Goal: Information Seeking & Learning: Learn about a topic

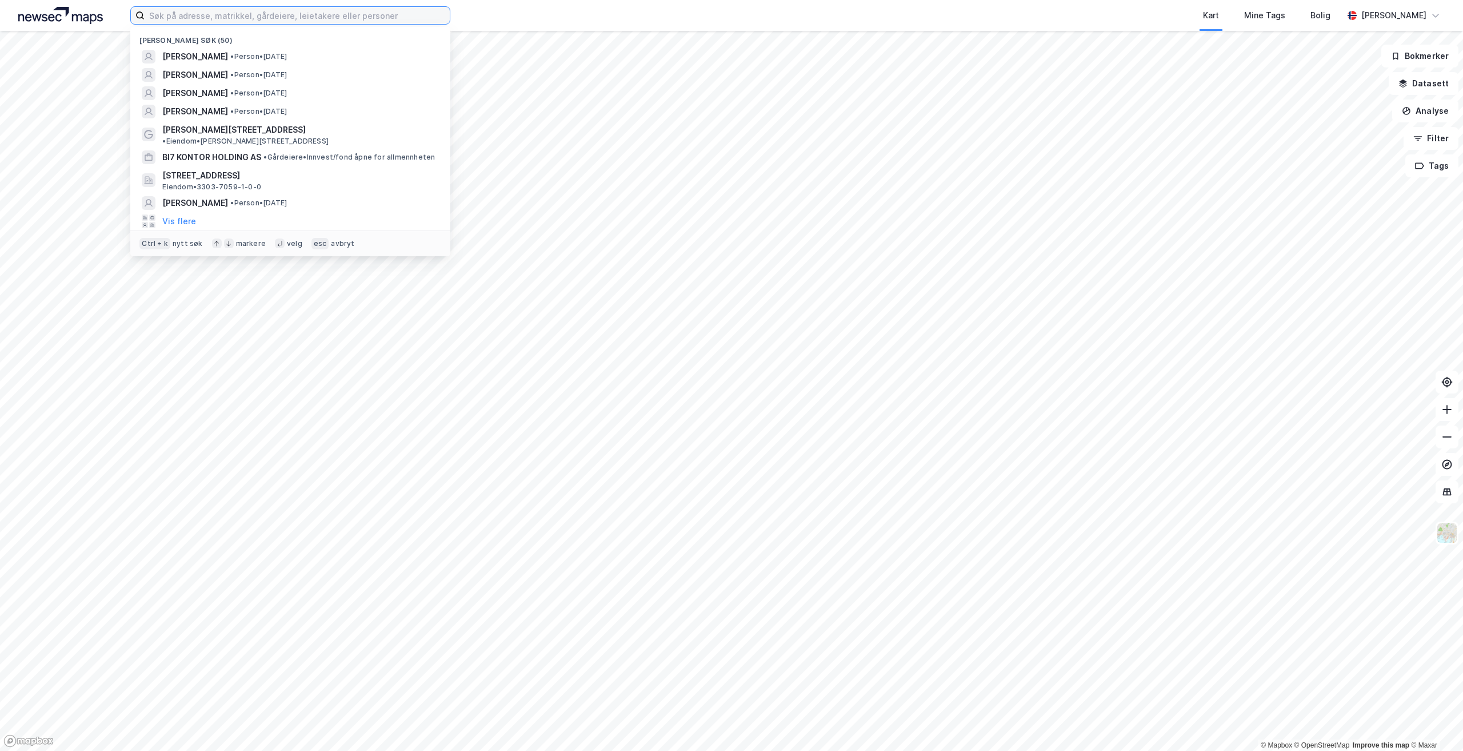
click at [175, 19] on input at bounding box center [297, 15] width 305 height 17
paste input "[STREET_ADDRESS]."
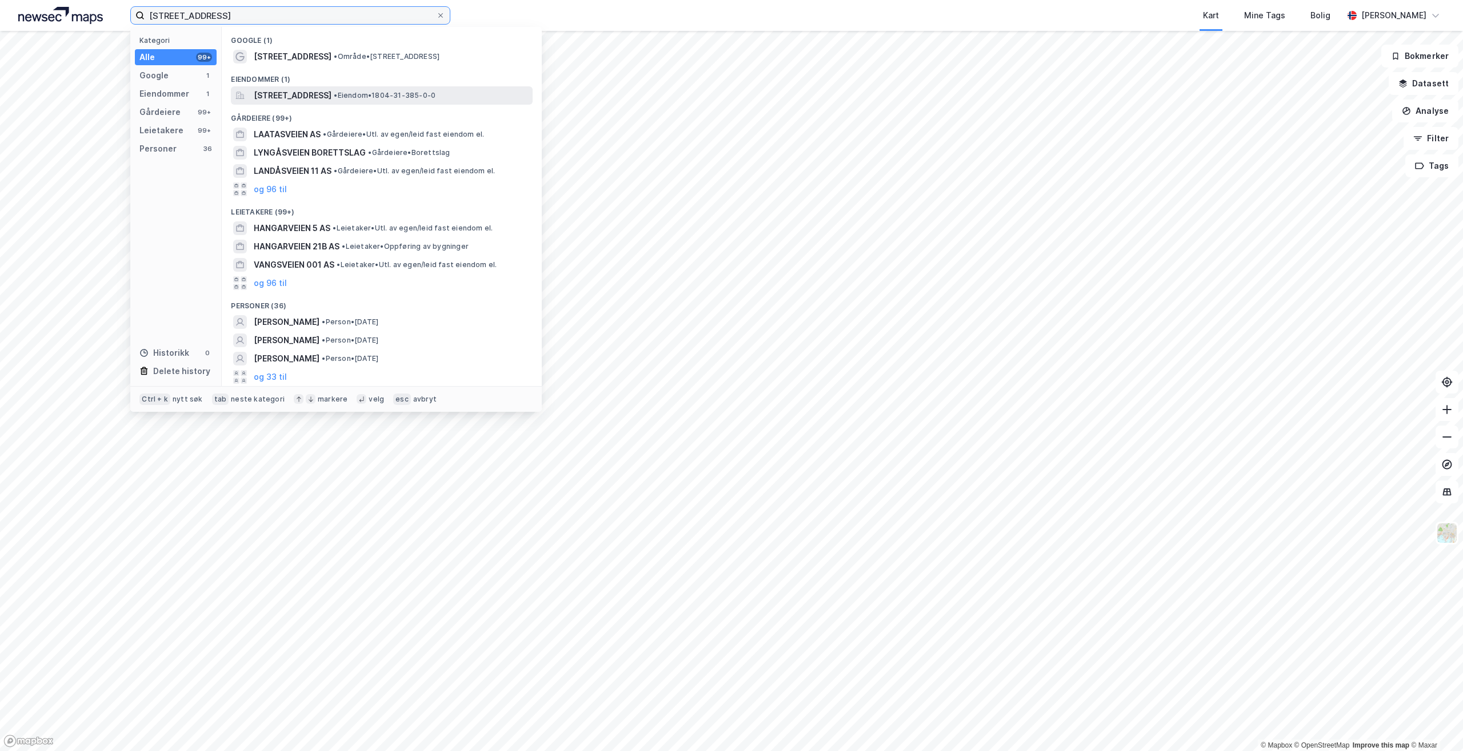
type input "[STREET_ADDRESS]"
click at [436, 95] on span "• Eiendom • 1804-31-385-0-0" at bounding box center [385, 95] width 102 height 9
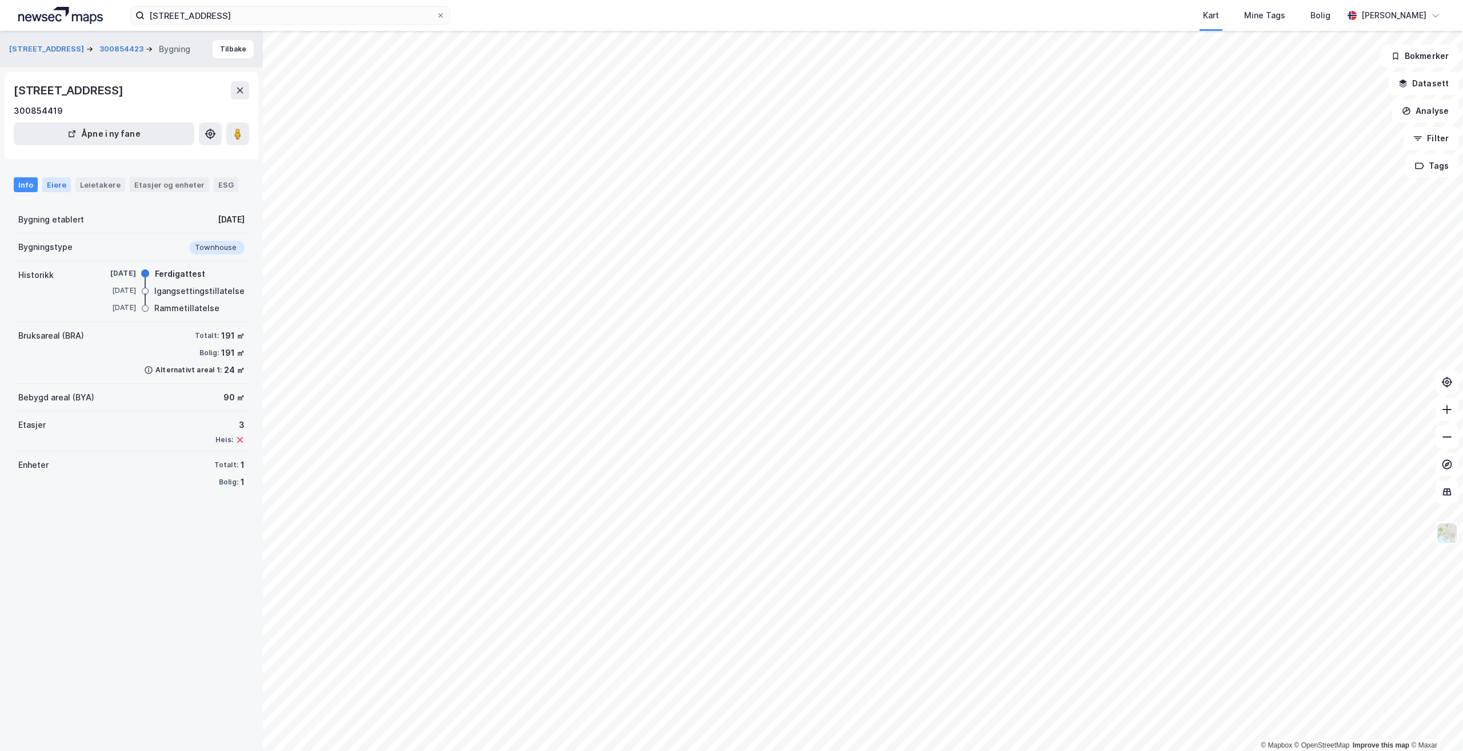
click at [46, 185] on div "Eiere" at bounding box center [56, 184] width 29 height 15
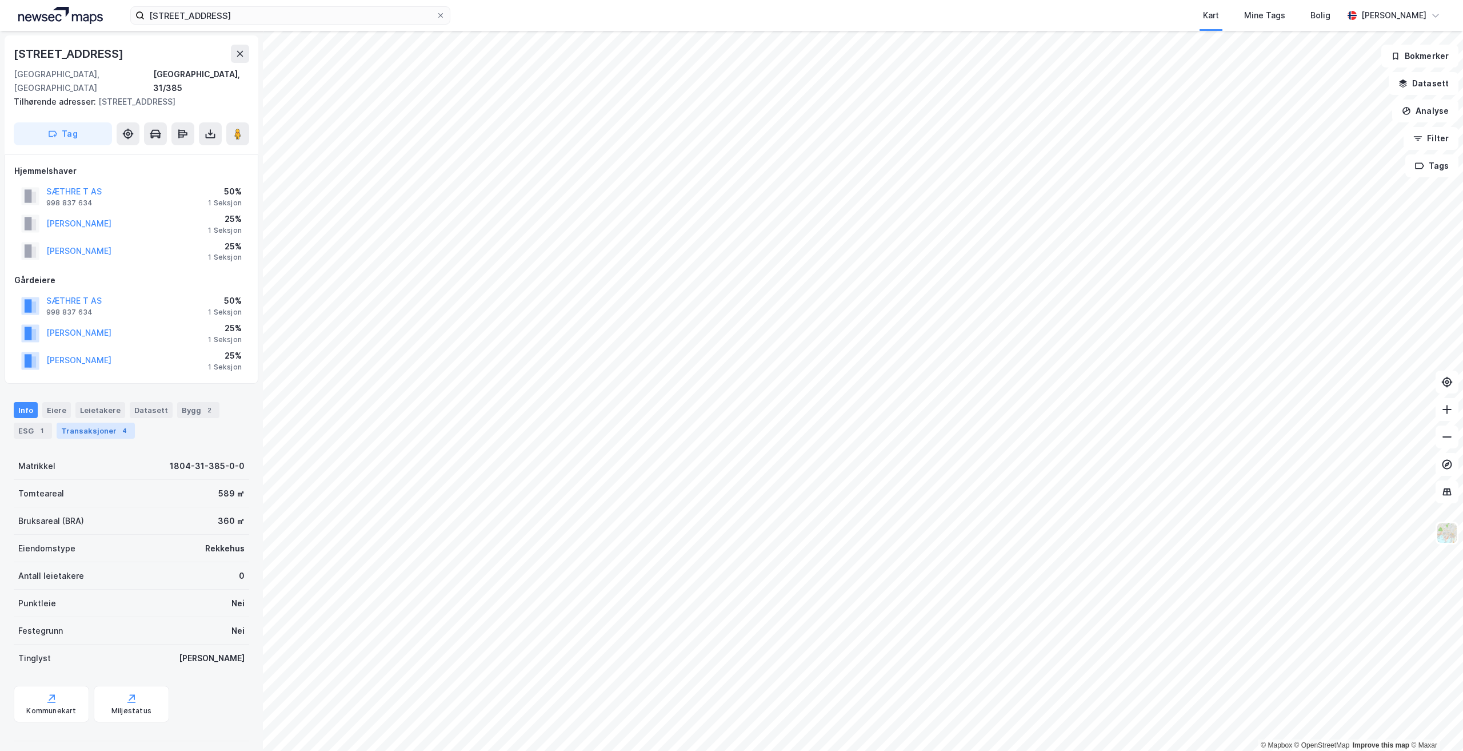
click at [91, 422] on div "Transaksjoner 4" at bounding box center [96, 430] width 78 height 16
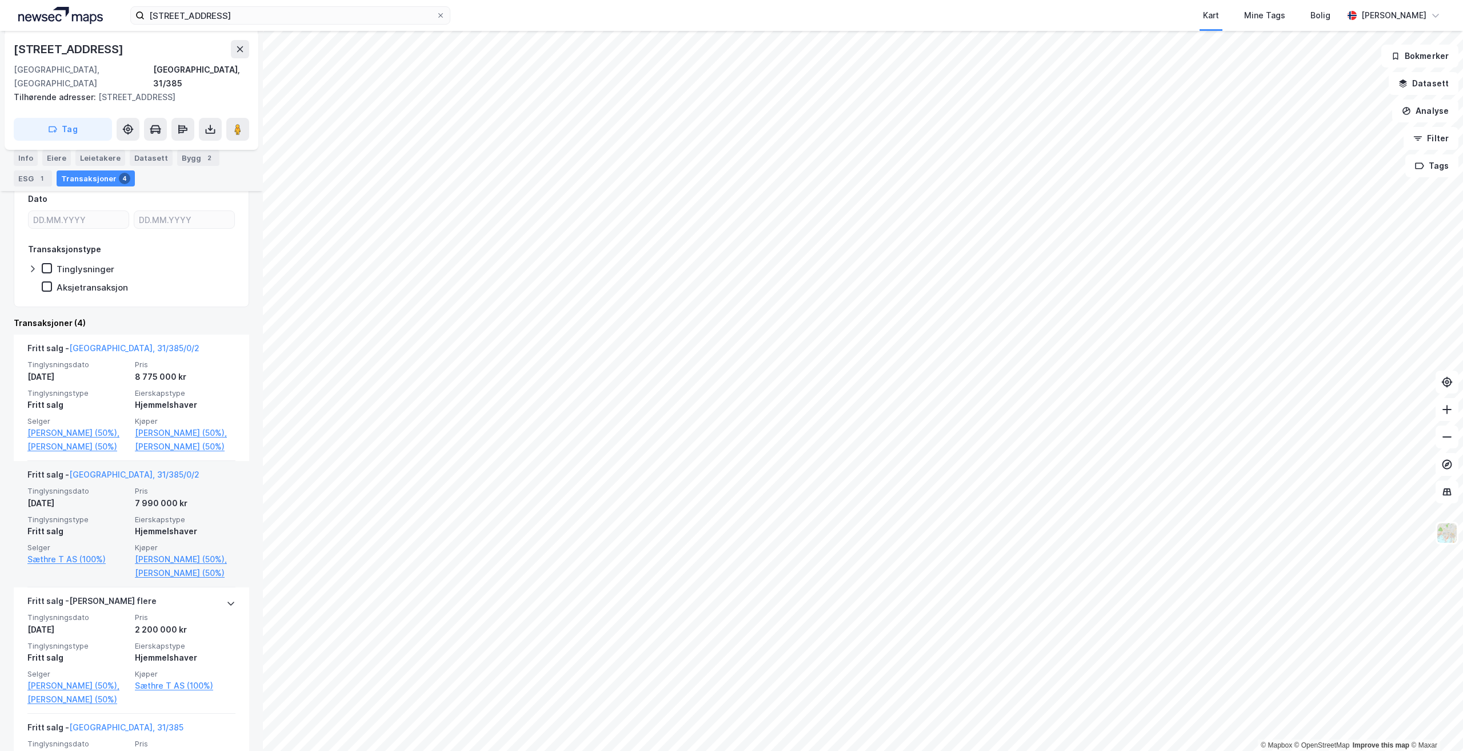
scroll to position [233, 0]
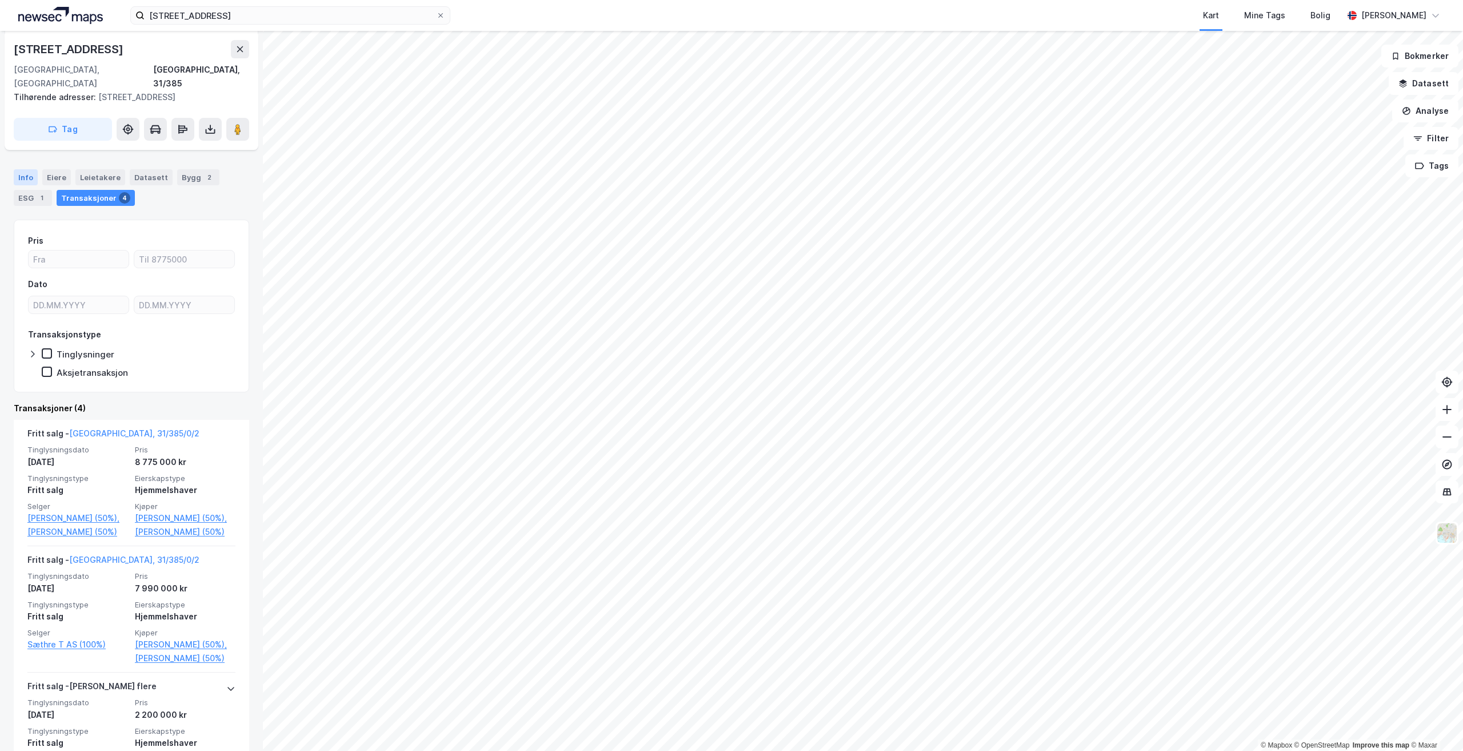
click at [19, 169] on div "Info" at bounding box center [26, 177] width 24 height 16
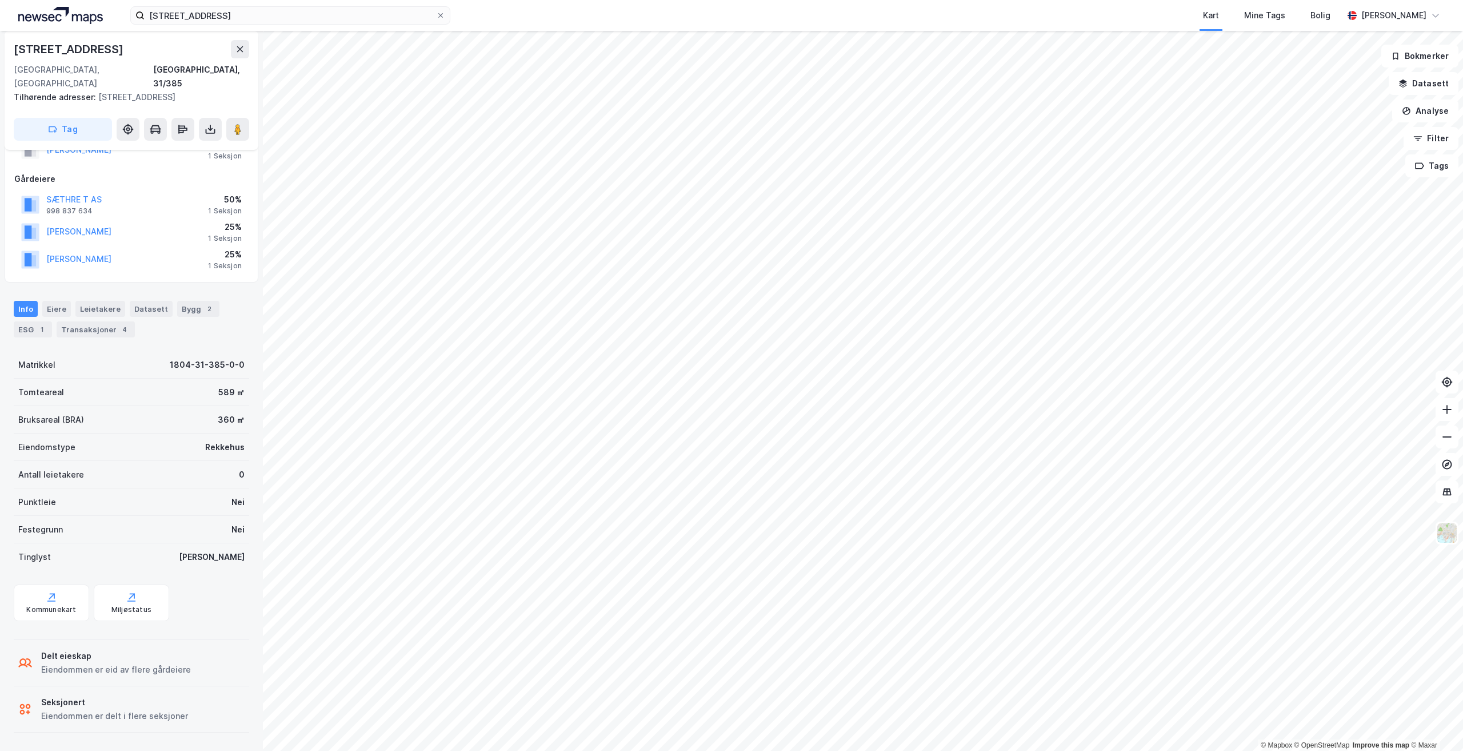
scroll to position [87, 0]
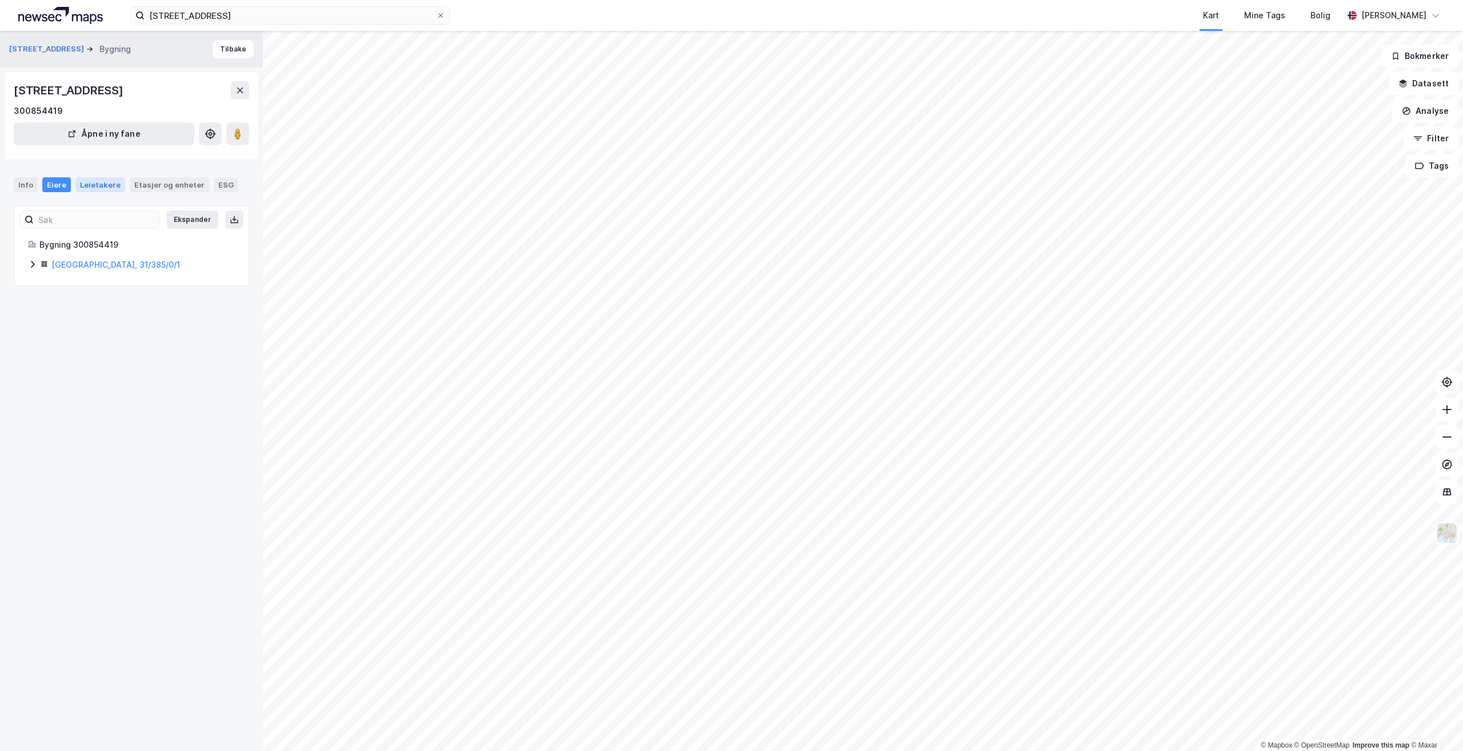
click at [101, 186] on div "Leietakere" at bounding box center [100, 184] width 50 height 15
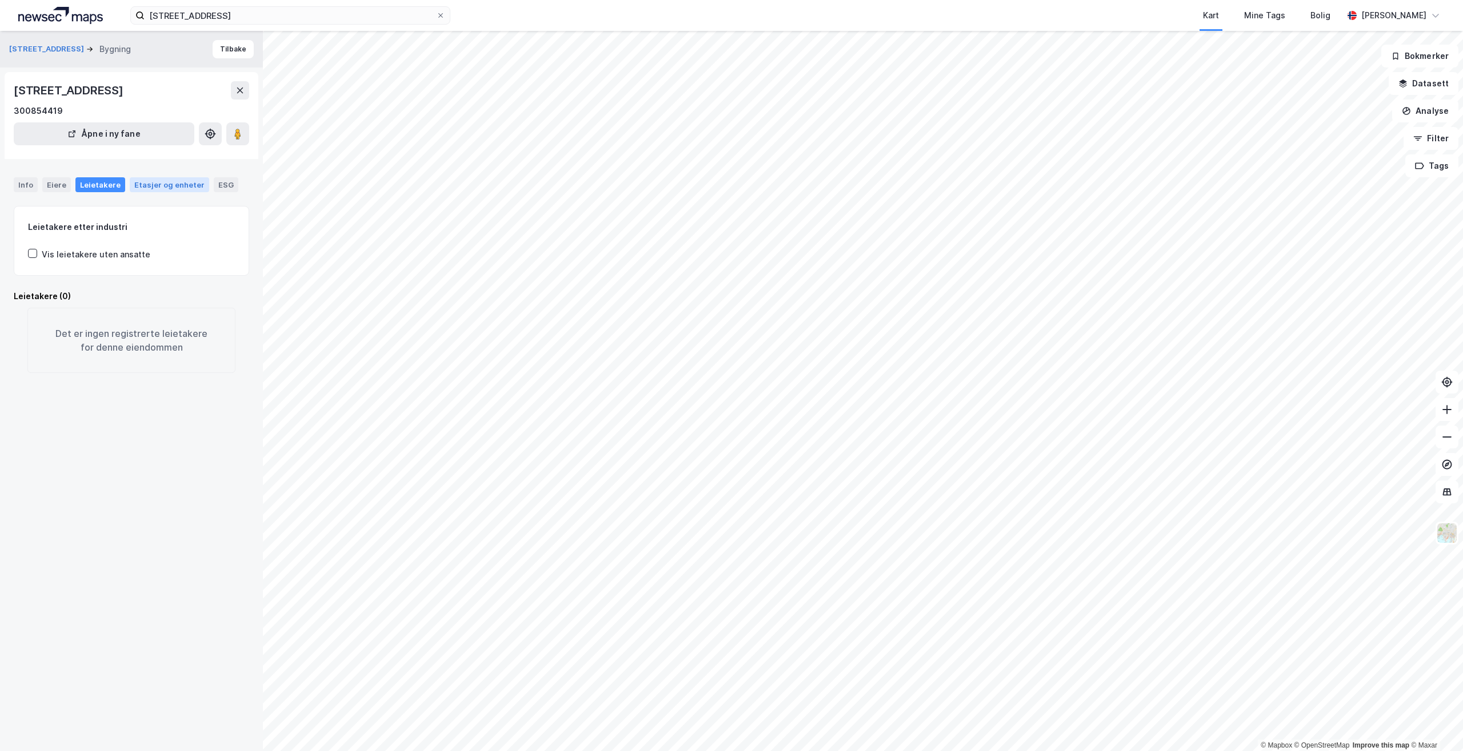
click at [149, 183] on div "Etasjer og enheter" at bounding box center [169, 184] width 70 height 10
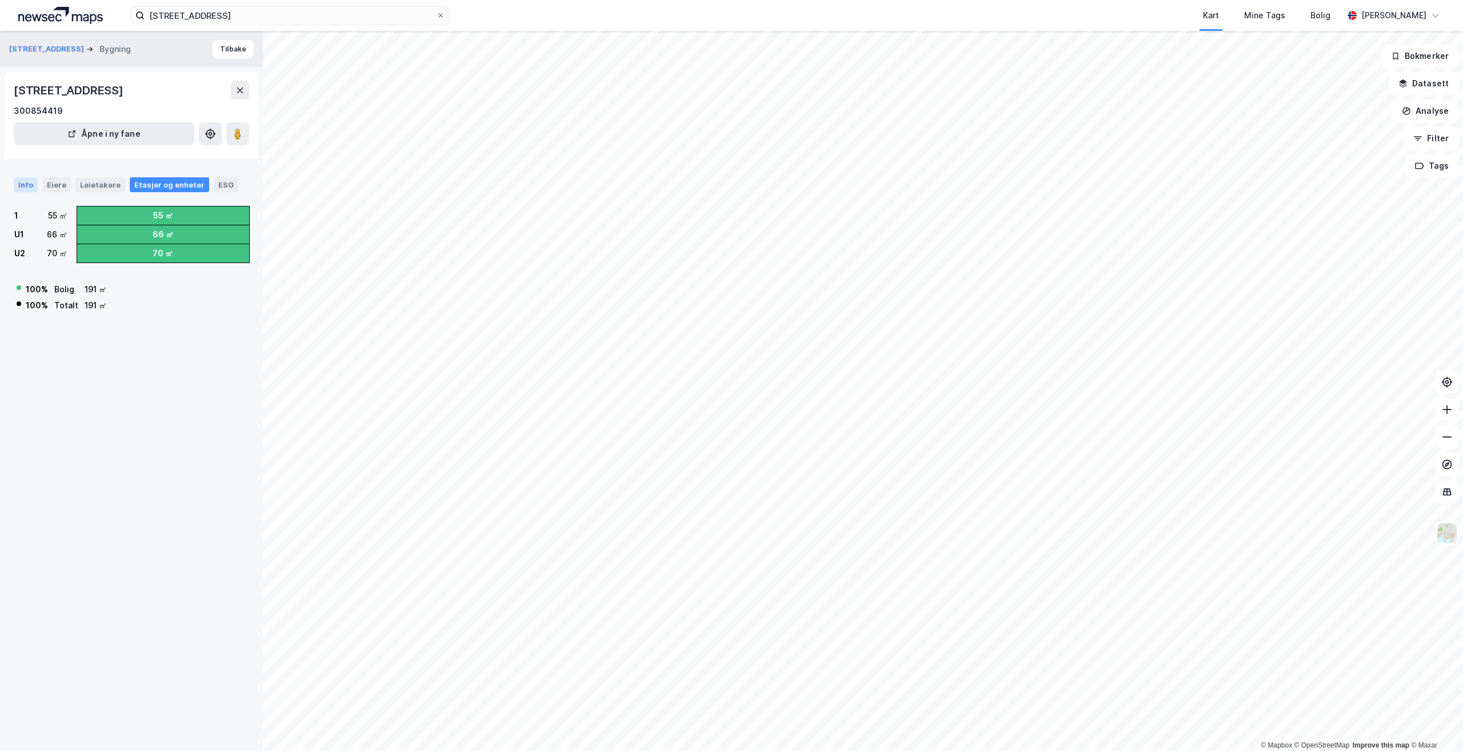
click at [23, 182] on div "Info" at bounding box center [26, 184] width 24 height 15
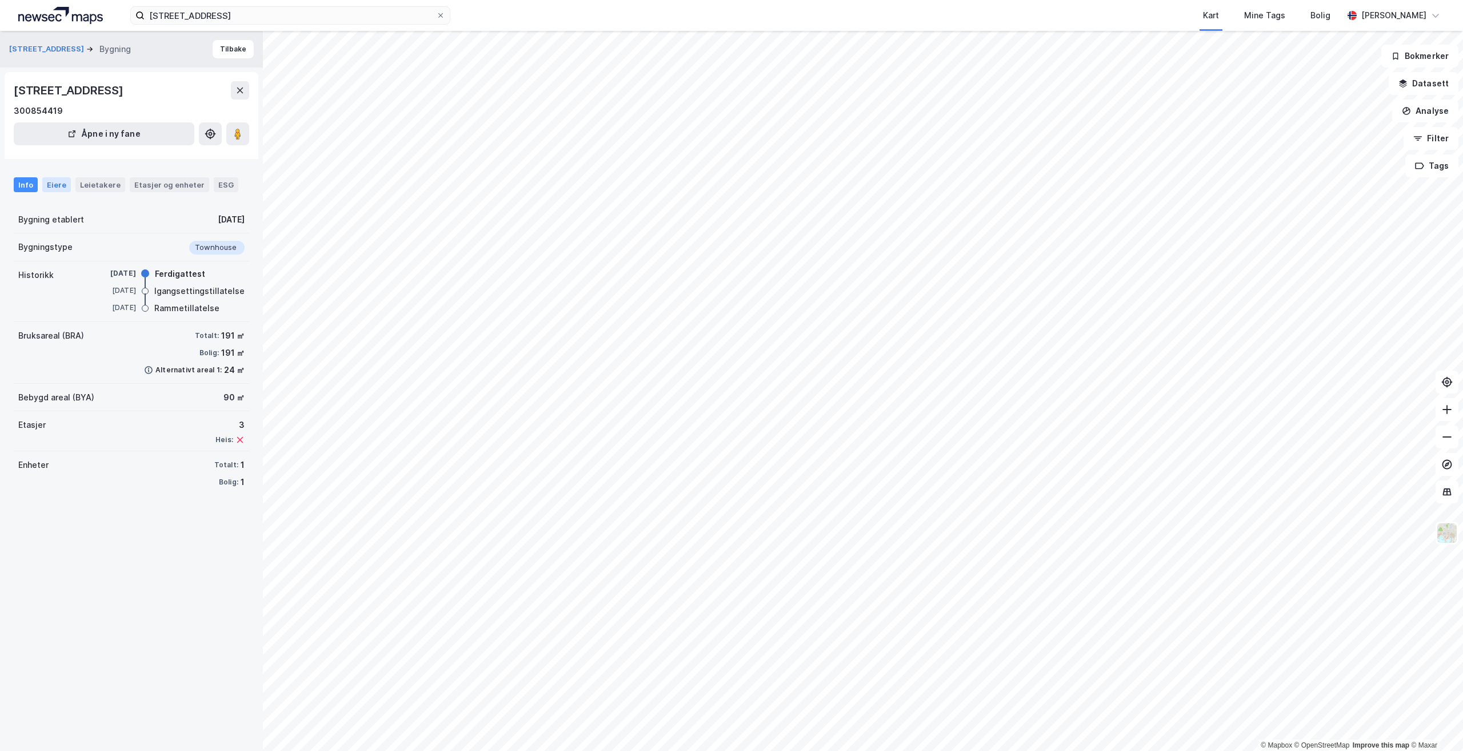
click at [67, 183] on div "Eiere" at bounding box center [56, 184] width 29 height 15
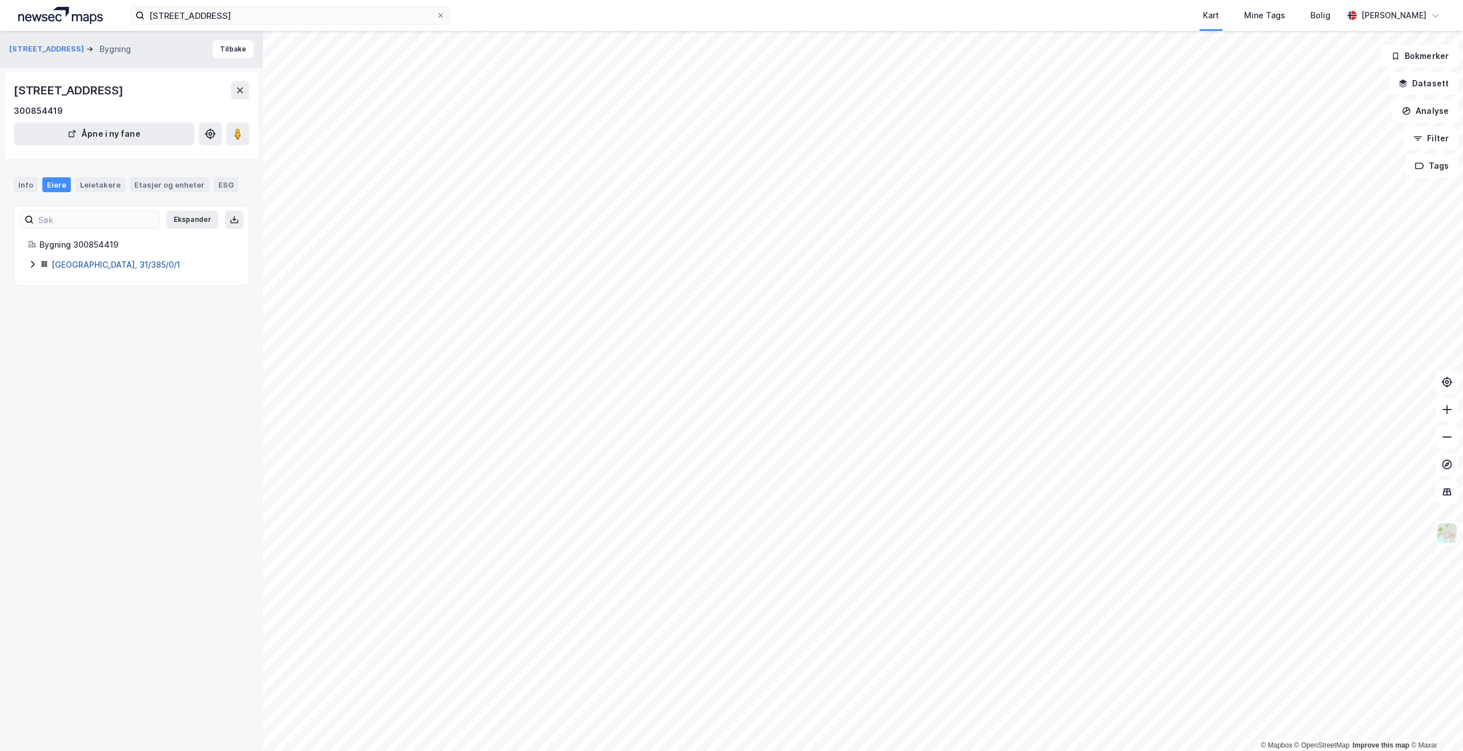
click at [91, 264] on link "[GEOGRAPHIC_DATA], 31/385/0/1" at bounding box center [115, 265] width 129 height 10
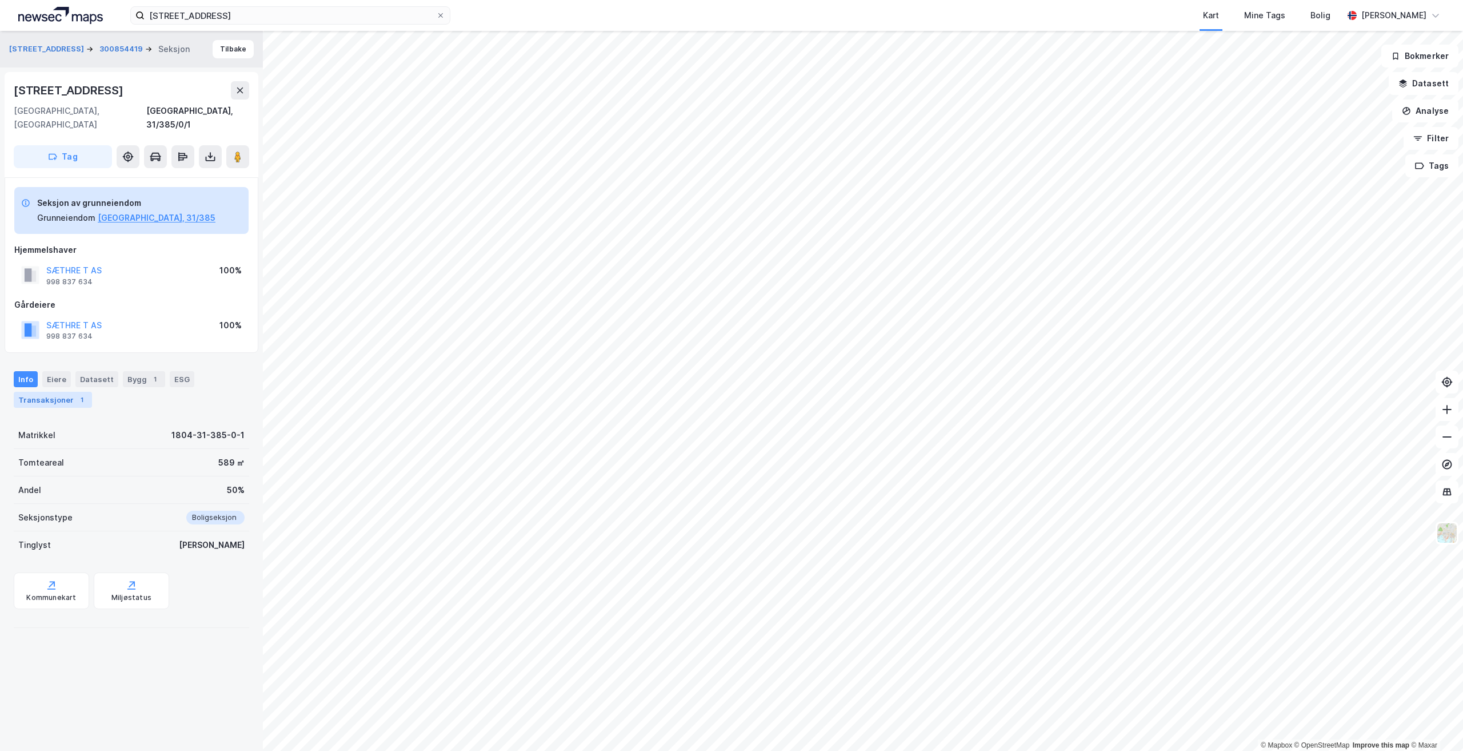
click at [36, 392] on div "Transaksjoner 1" at bounding box center [53, 400] width 78 height 16
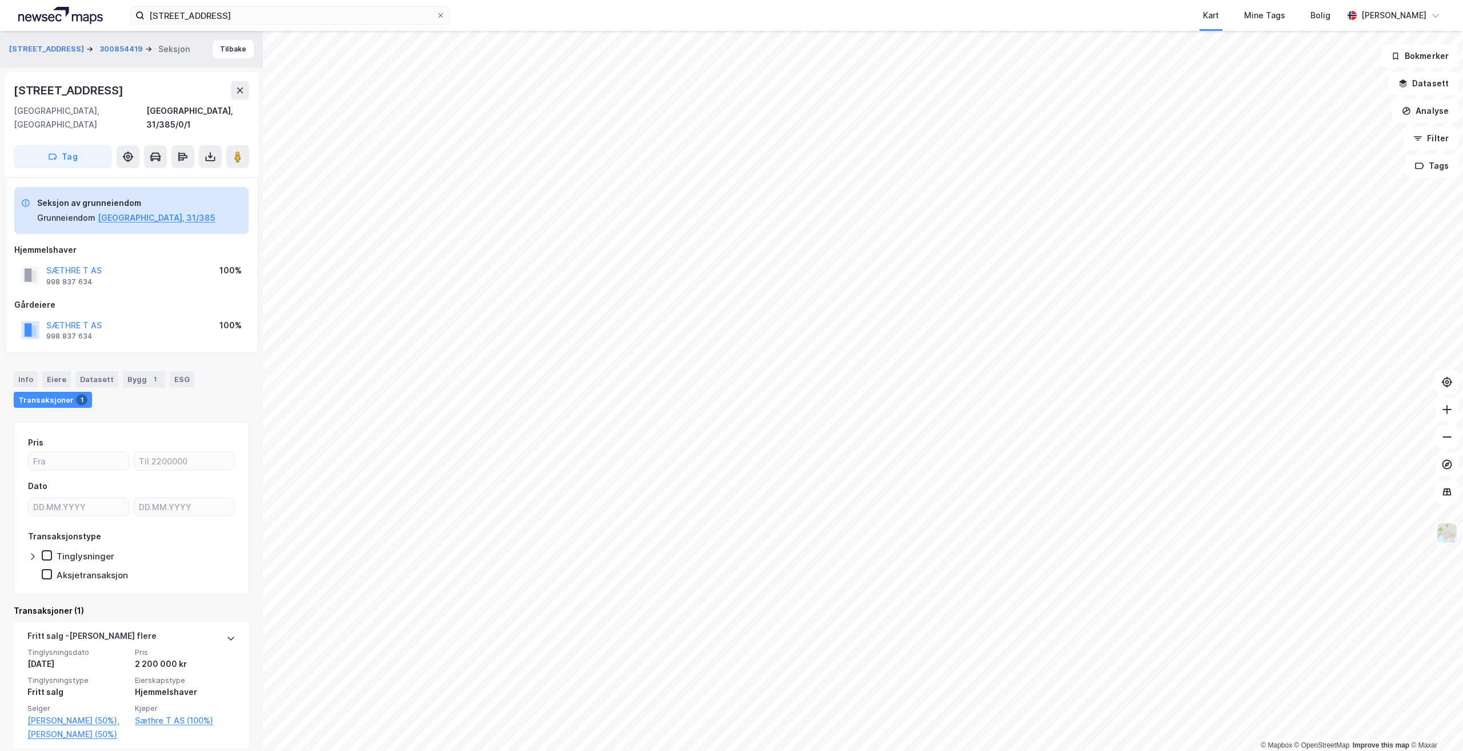
scroll to position [11, 0]
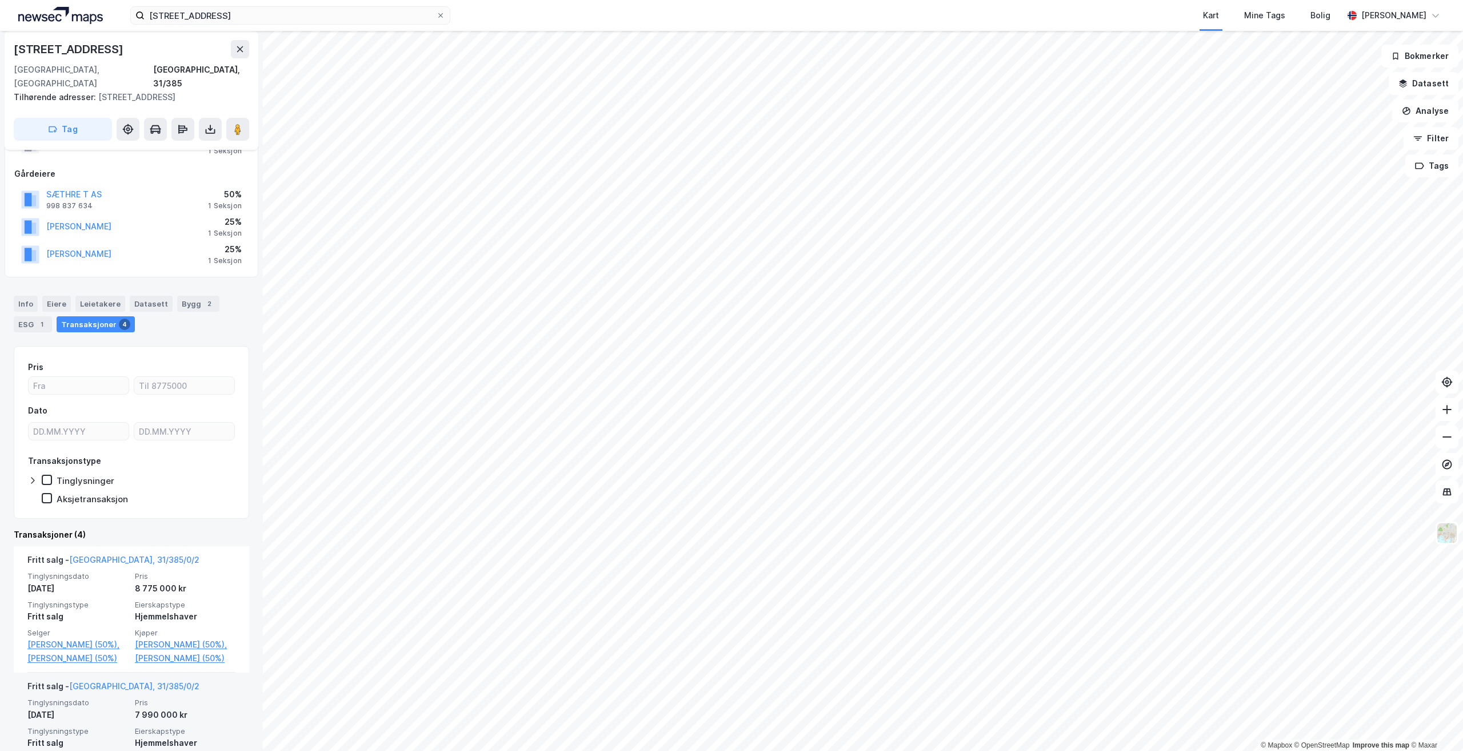
scroll to position [229, 0]
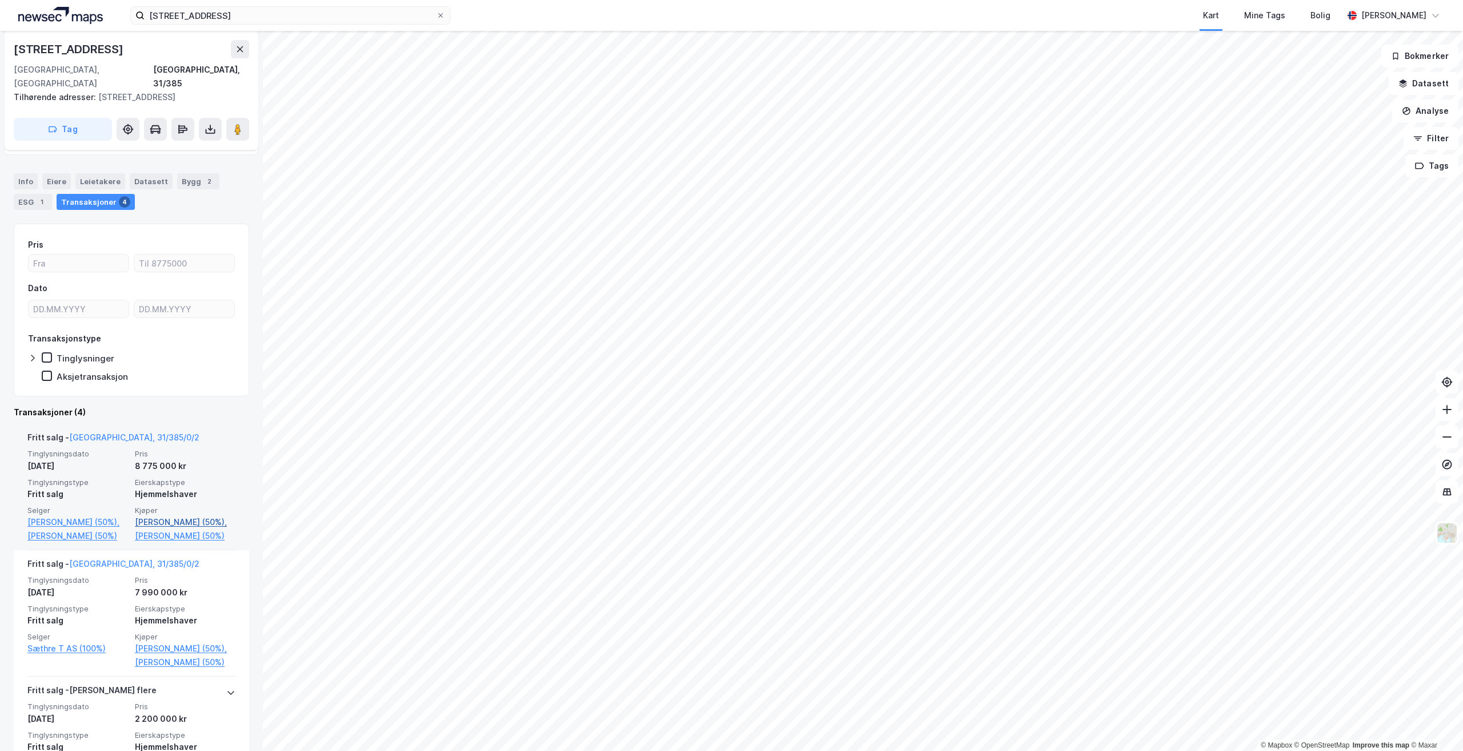
click at [147, 515] on link "[PERSON_NAME] (50%)," at bounding box center [185, 522] width 101 height 14
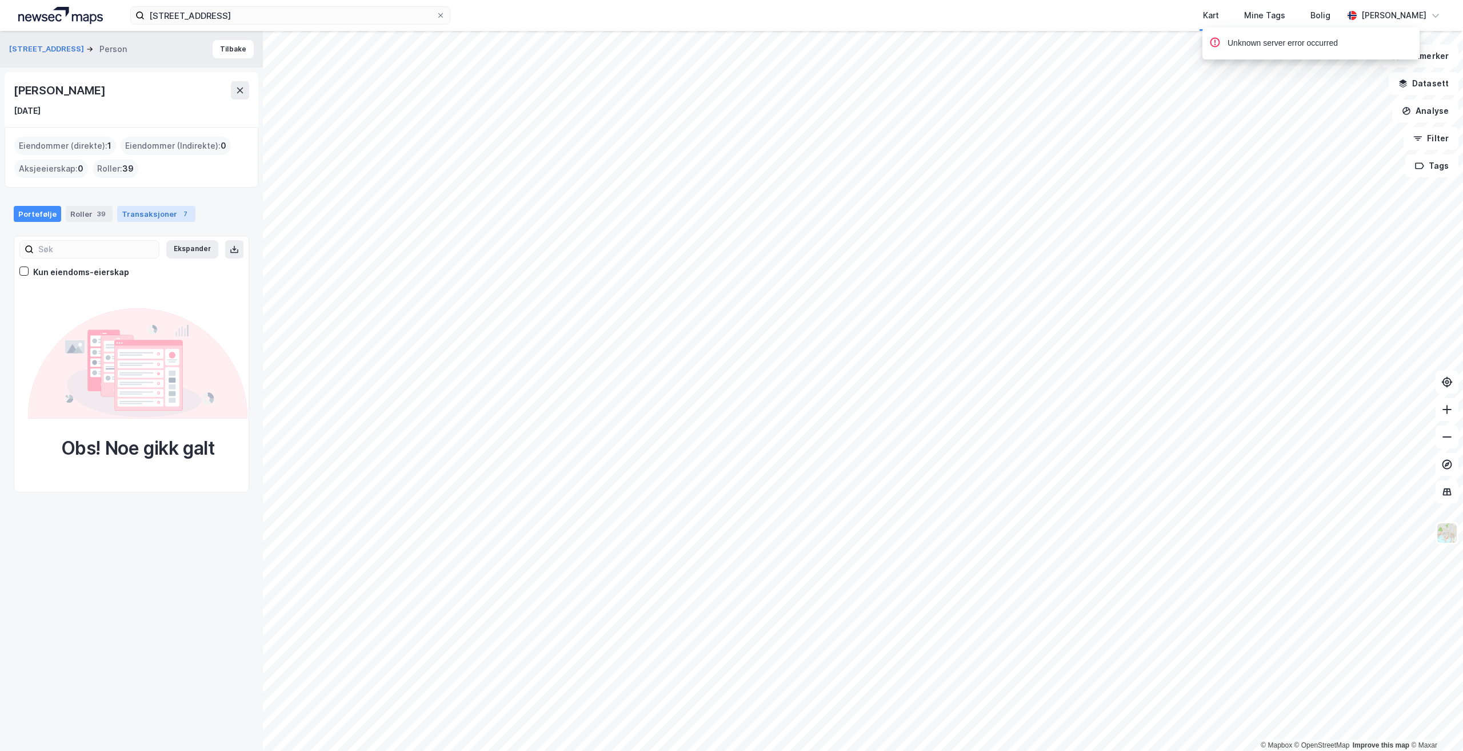
click at [165, 218] on div "Transaksjoner 7" at bounding box center [156, 214] width 78 height 16
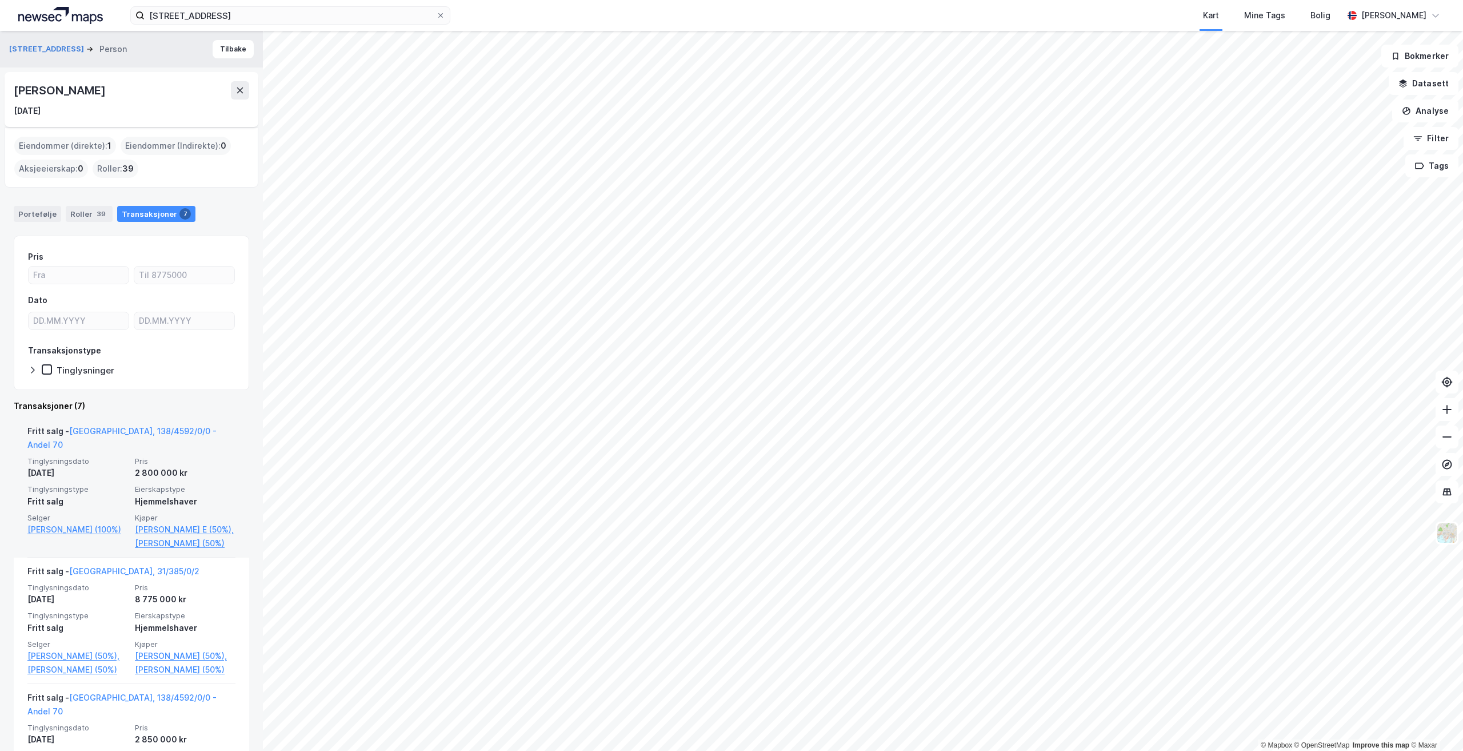
scroll to position [114, 0]
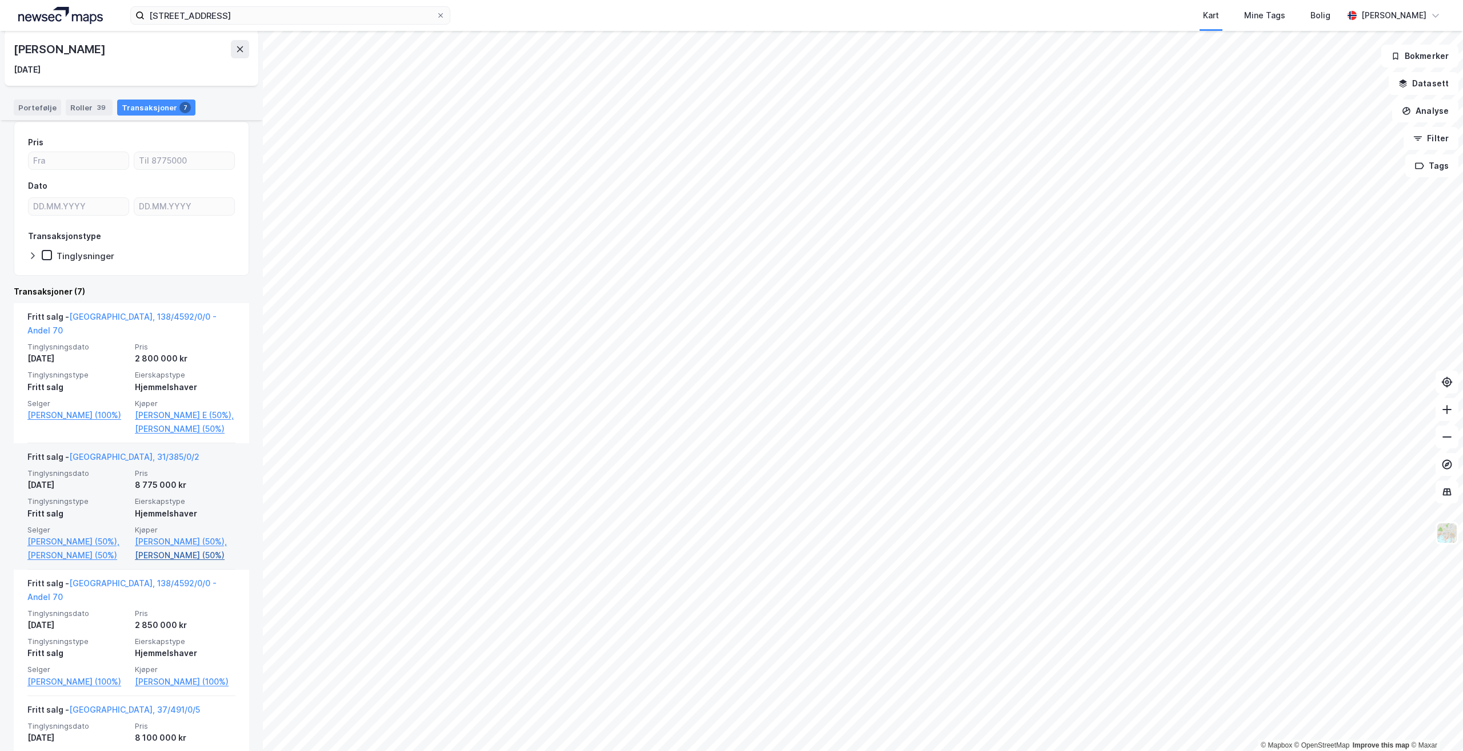
click at [137, 562] on link "[PERSON_NAME] (50%)" at bounding box center [185, 555] width 101 height 14
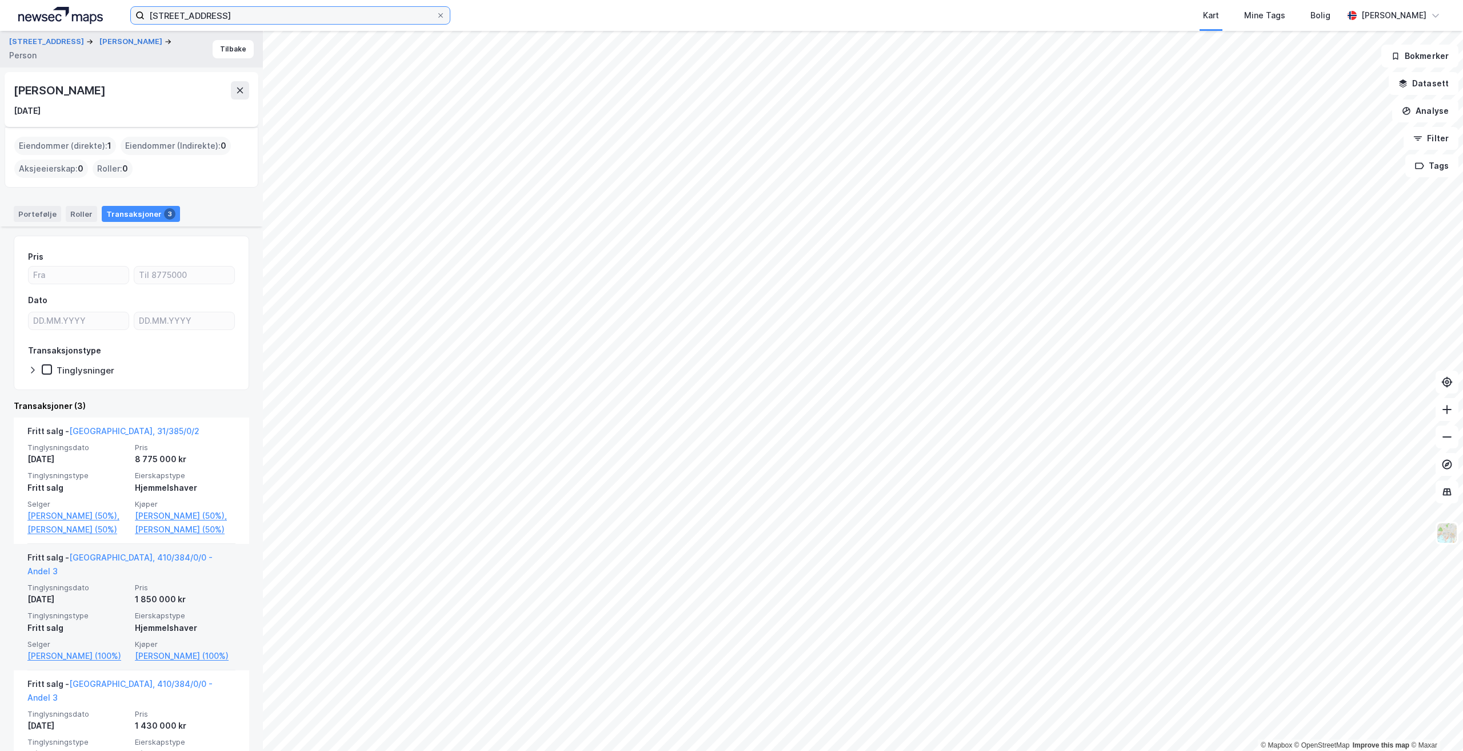
click at [263, 17] on input "[STREET_ADDRESS]" at bounding box center [291, 15] width 292 height 17
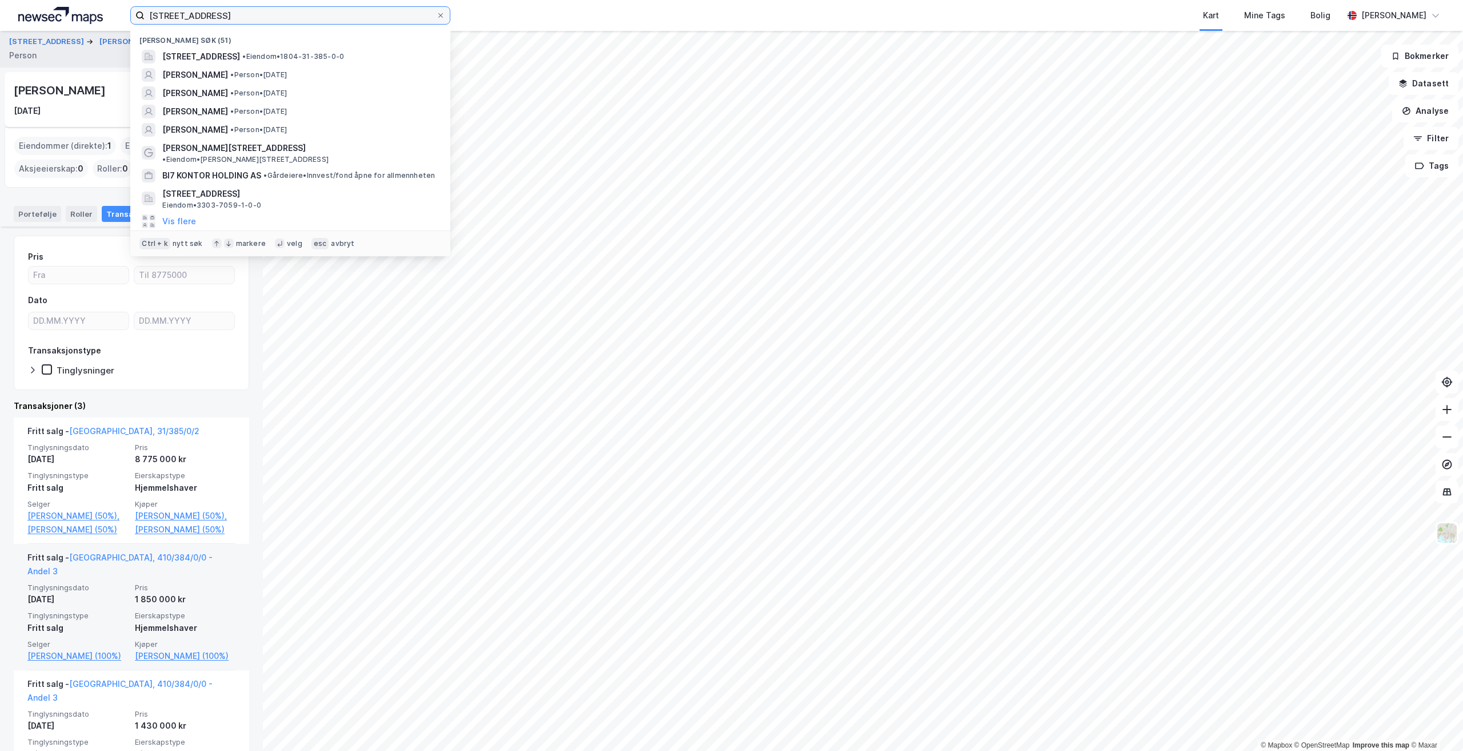
click at [263, 17] on input "[STREET_ADDRESS]" at bounding box center [291, 15] width 292 height 17
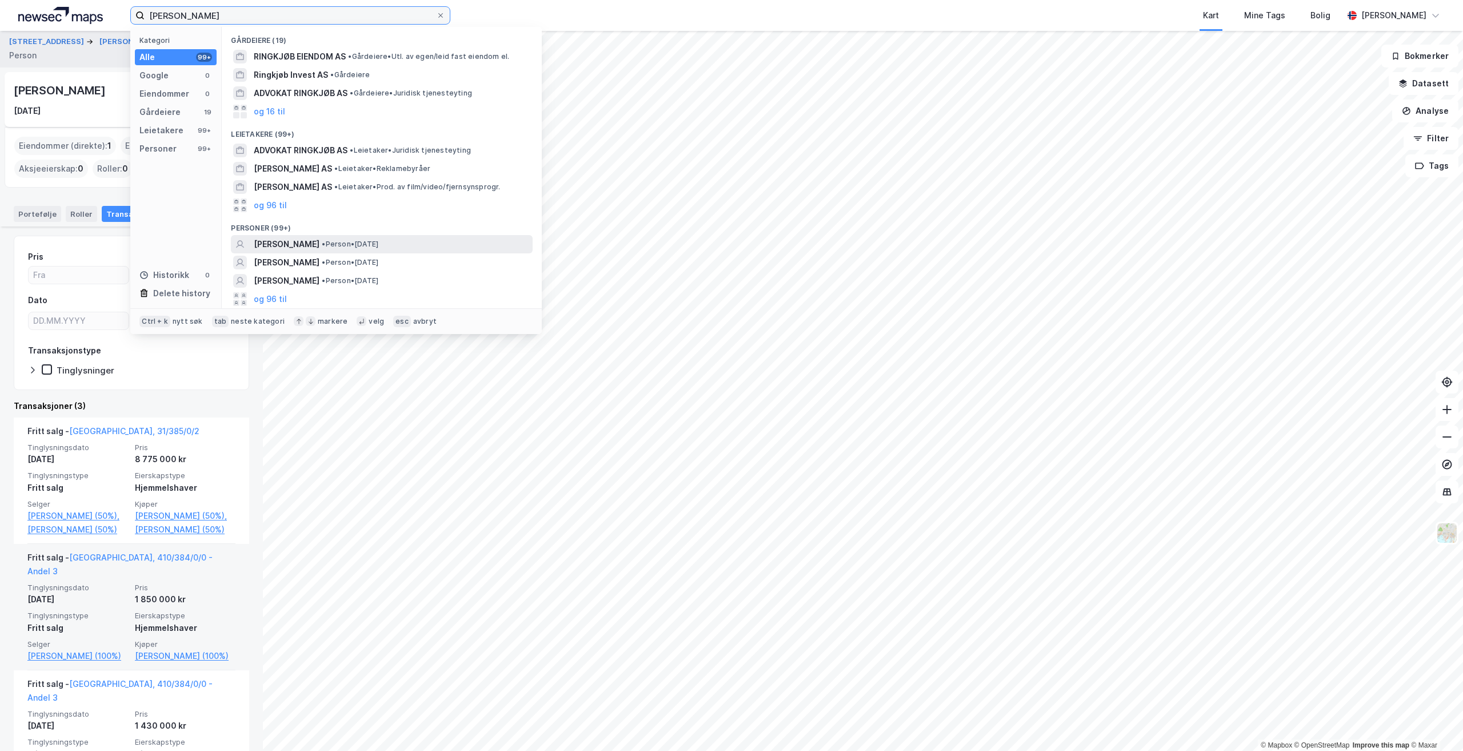
type input "[PERSON_NAME]"
click at [420, 235] on div "[PERSON_NAME] • Person • [DATE]" at bounding box center [382, 244] width 302 height 18
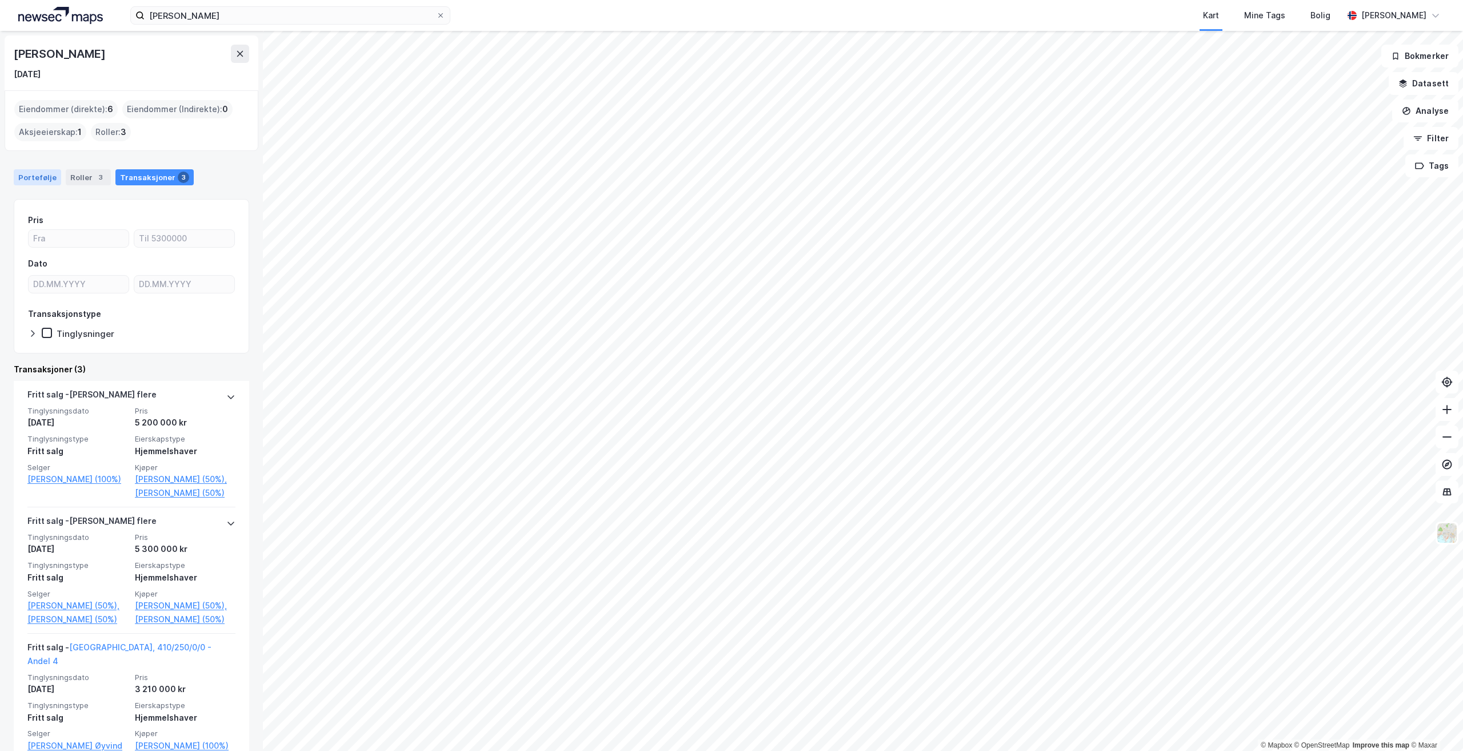
click at [31, 171] on div "Portefølje" at bounding box center [37, 177] width 47 height 16
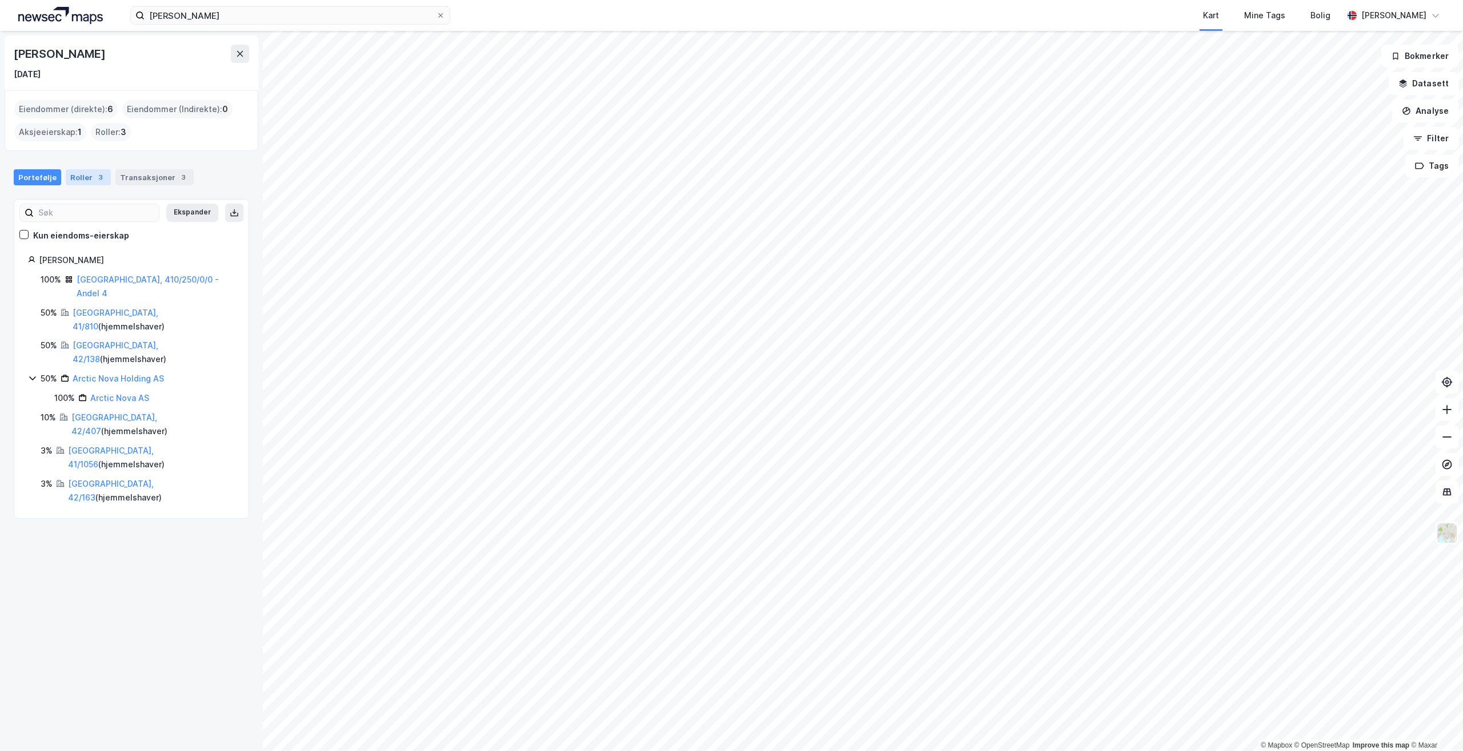
click at [86, 178] on div "Roller 3" at bounding box center [88, 177] width 45 height 16
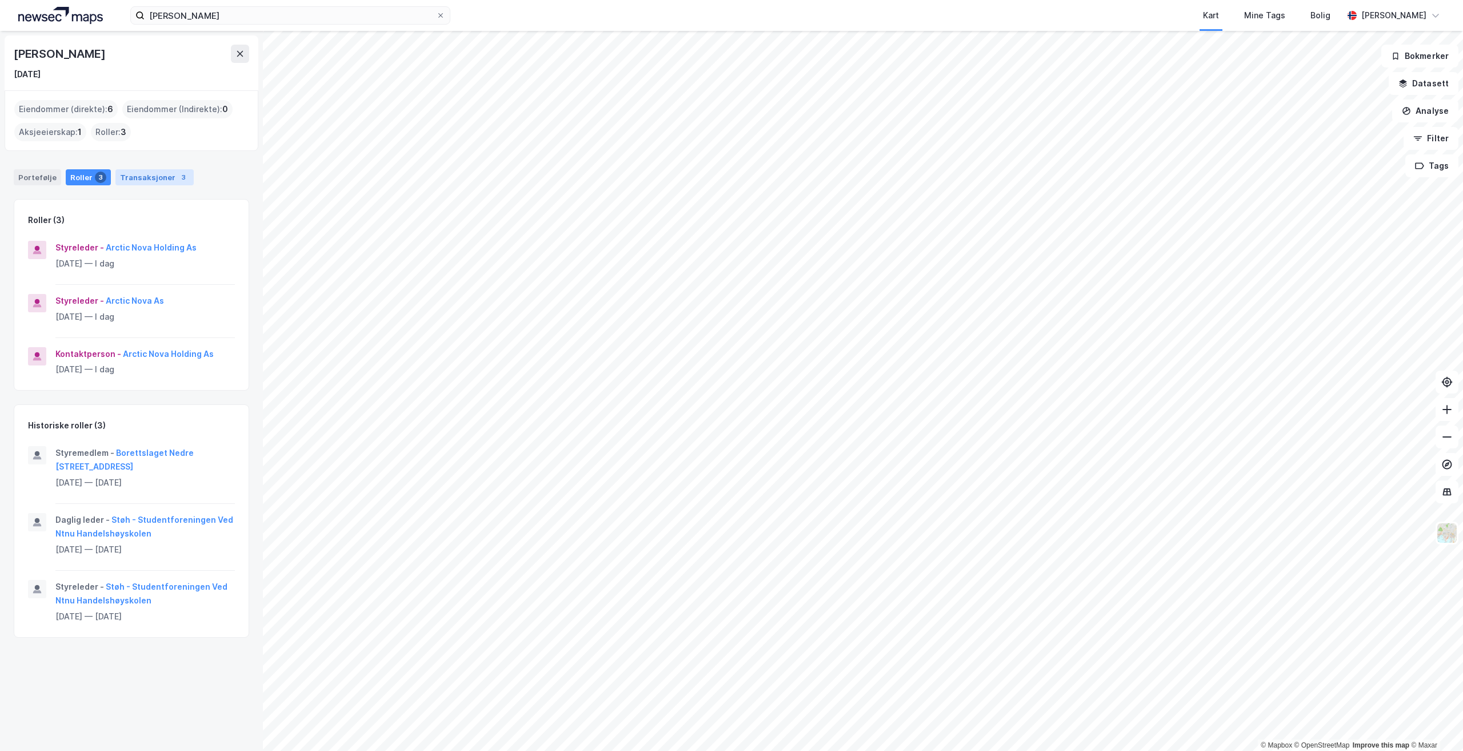
click at [145, 175] on div "Transaksjoner 3" at bounding box center [154, 177] width 78 height 16
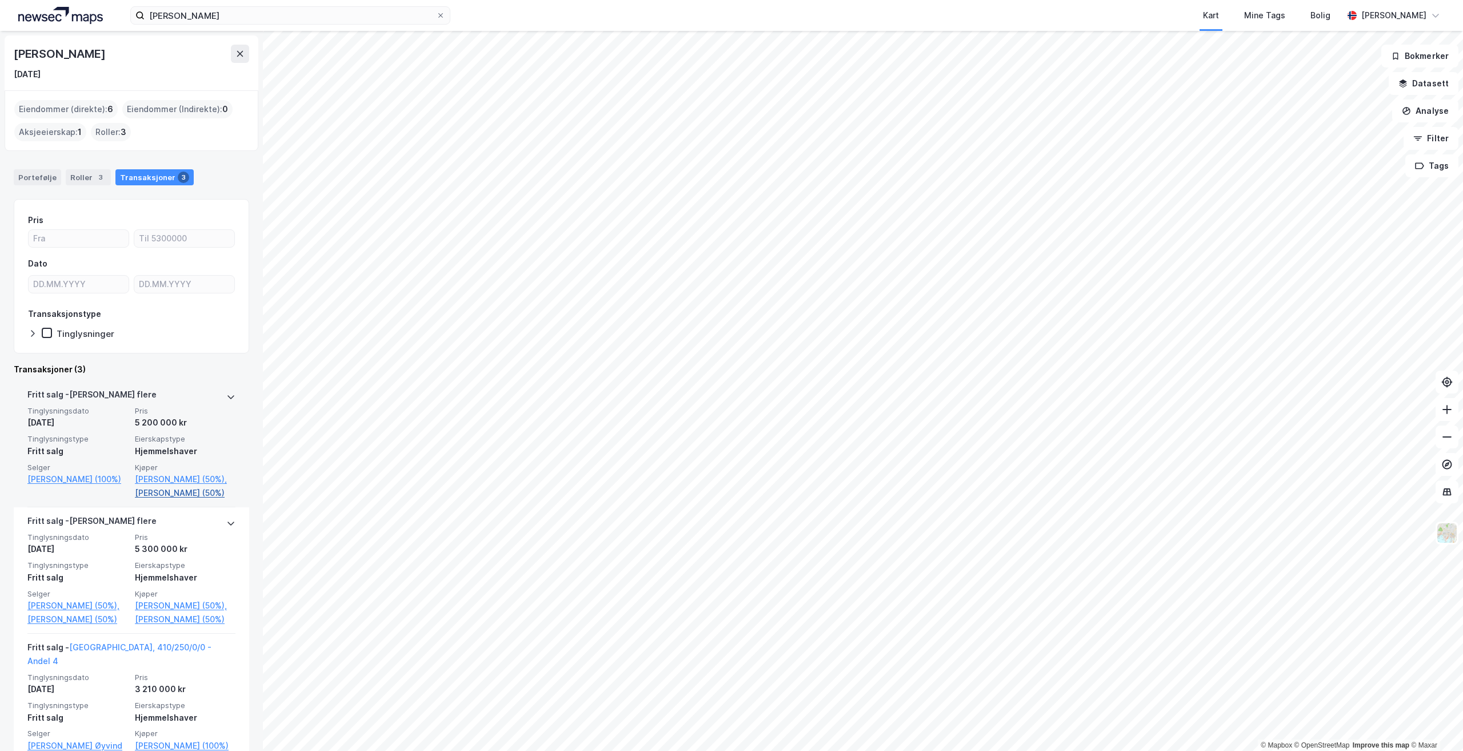
click at [147, 500] on link "[PERSON_NAME] (50%)" at bounding box center [185, 493] width 101 height 14
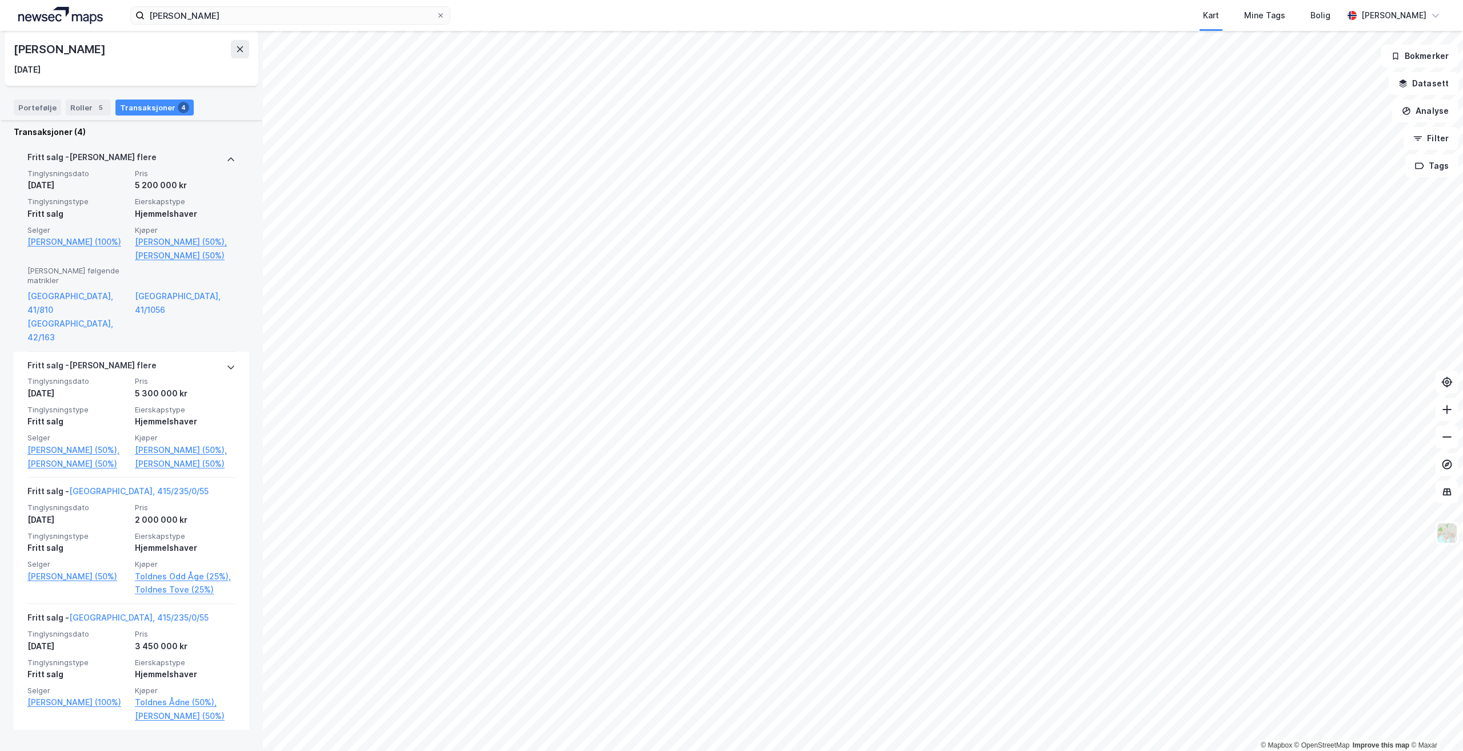
scroll to position [298, 0]
